Goal: Task Accomplishment & Management: Complete application form

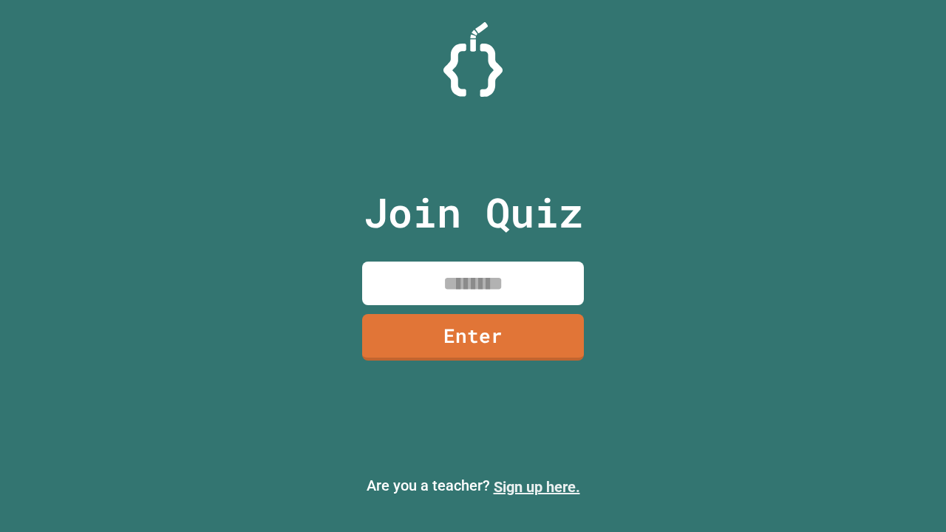
click at [536, 487] on link "Sign up here." at bounding box center [536, 487] width 86 height 18
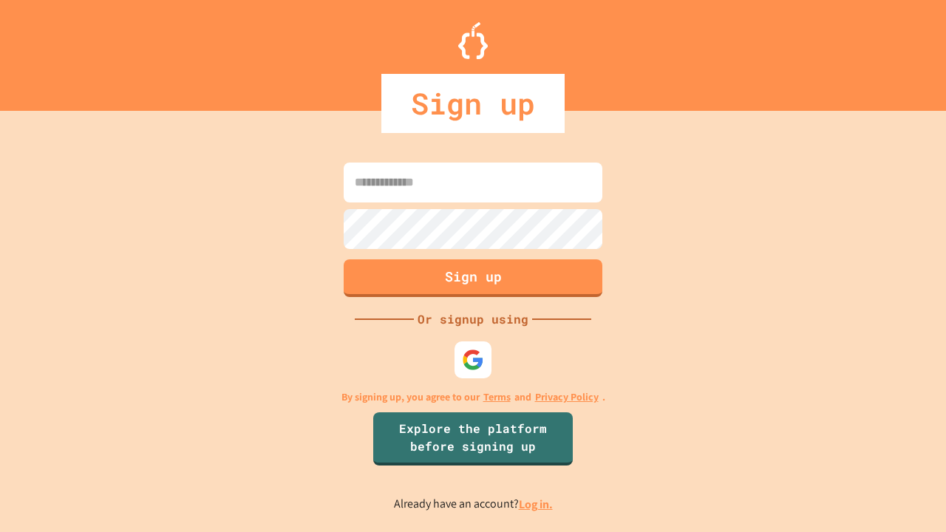
click at [536, 504] on link "Log in." at bounding box center [536, 504] width 34 height 16
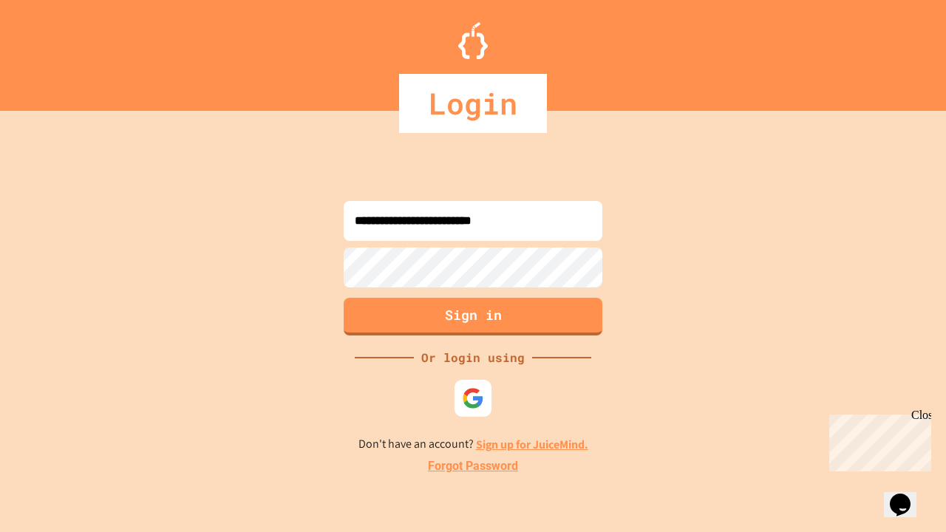
type input "**********"
